Goal: Information Seeking & Learning: Check status

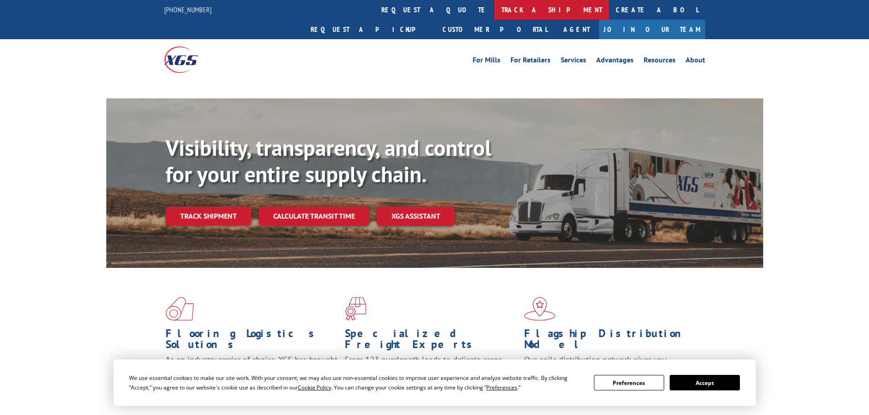
click at [494, 11] on link "track a shipment" at bounding box center [551, 10] width 114 height 20
click at [494, 12] on link "track a shipment" at bounding box center [551, 10] width 114 height 20
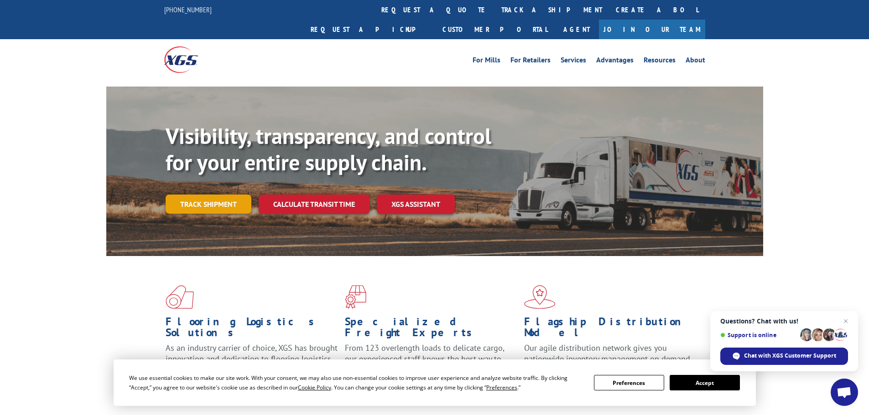
click at [212, 195] on link "Track shipment" at bounding box center [209, 204] width 86 height 19
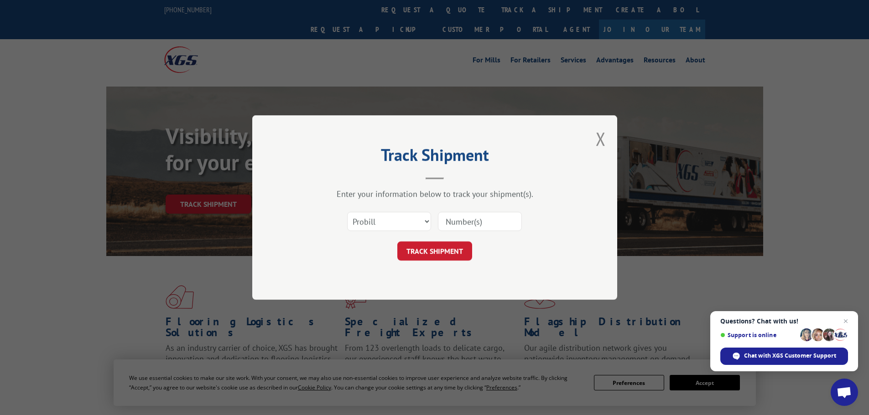
click at [466, 215] on input at bounding box center [480, 221] width 84 height 19
paste input "17606660"
type input "17606660"
click at [439, 245] on button "TRACK SHIPMENT" at bounding box center [434, 251] width 75 height 19
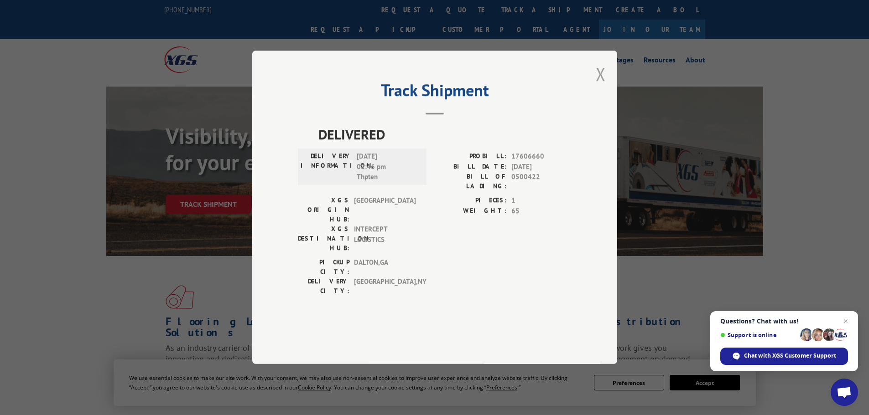
click at [601, 86] on button "Close modal" at bounding box center [600, 74] width 10 height 24
